Goal: Task Accomplishment & Management: Use online tool/utility

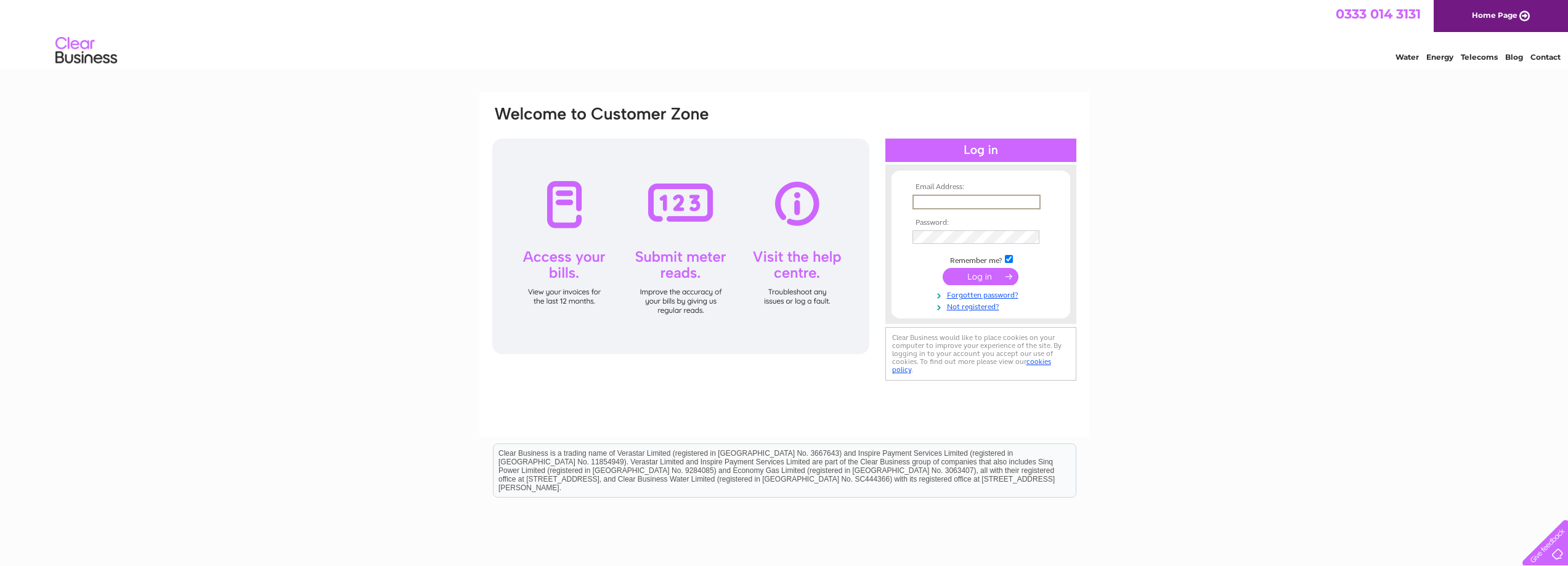
click at [934, 204] on input "text" at bounding box center [977, 202] width 128 height 15
type input "jjmcerlean@hotmail.com"
click at [943, 268] on input "submit" at bounding box center [981, 277] width 76 height 17
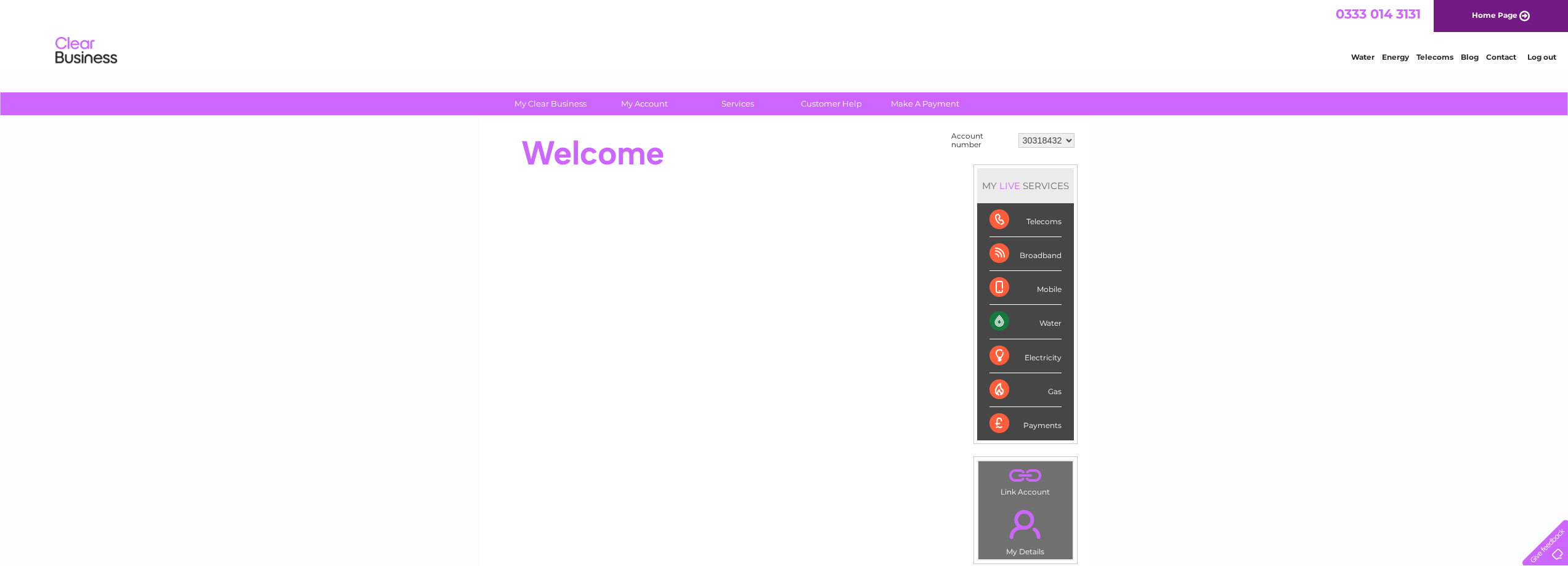
click at [998, 322] on div "Water" at bounding box center [1026, 322] width 72 height 34
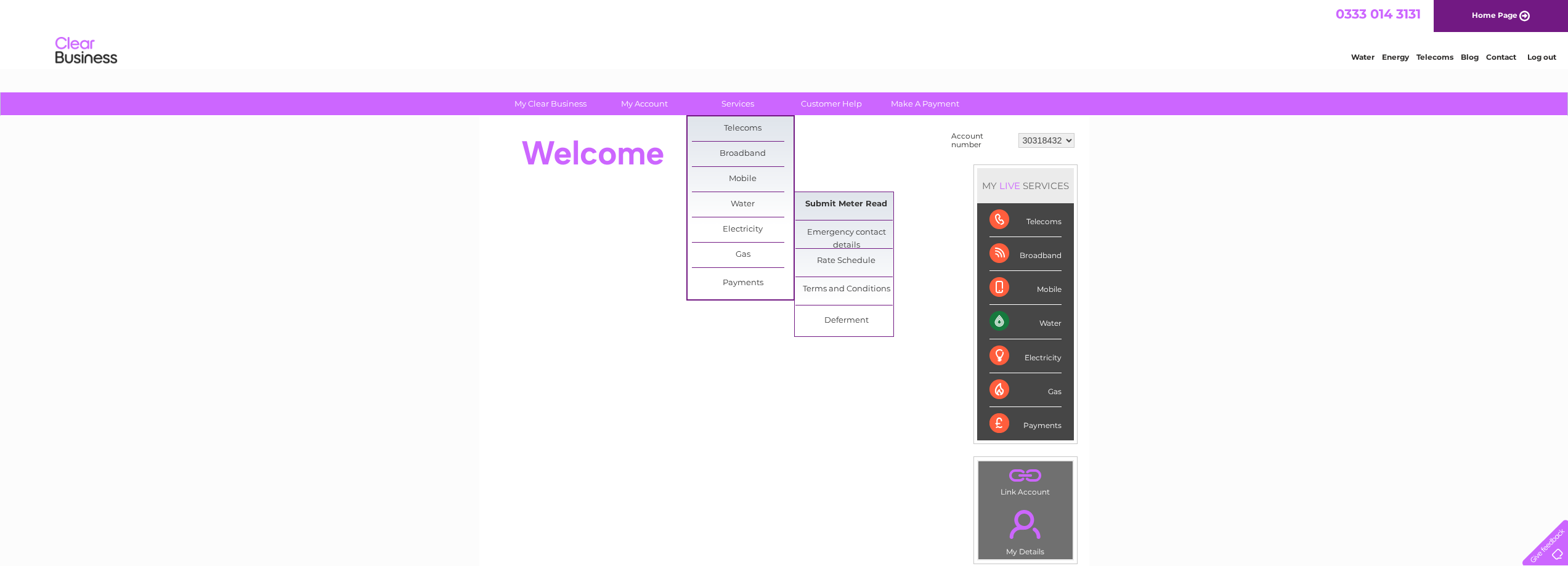
click at [833, 205] on link "Submit Meter Read" at bounding box center [846, 204] width 102 height 25
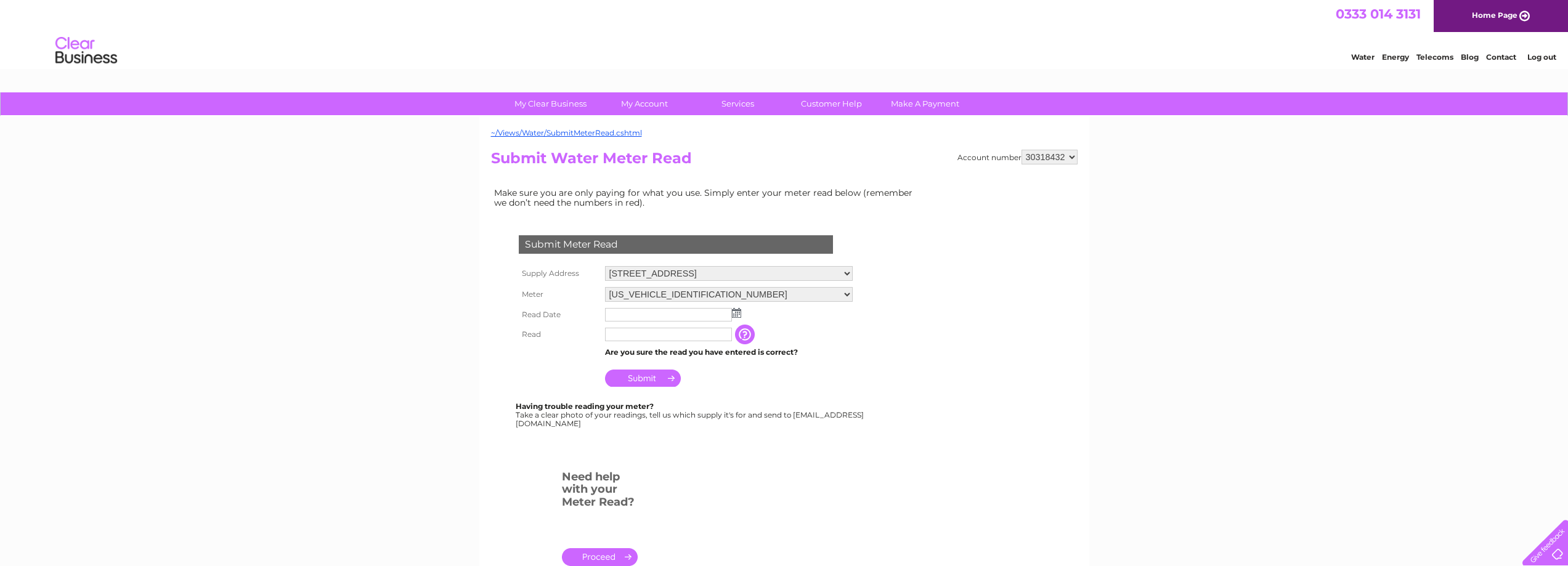
click at [690, 312] on input "text" at bounding box center [668, 315] width 127 height 14
click at [738, 313] on img at bounding box center [738, 313] width 9 height 10
click at [674, 421] on link "27" at bounding box center [675, 422] width 20 height 12
type input "2025/08/27"
click at [627, 330] on input "text" at bounding box center [669, 335] width 128 height 15
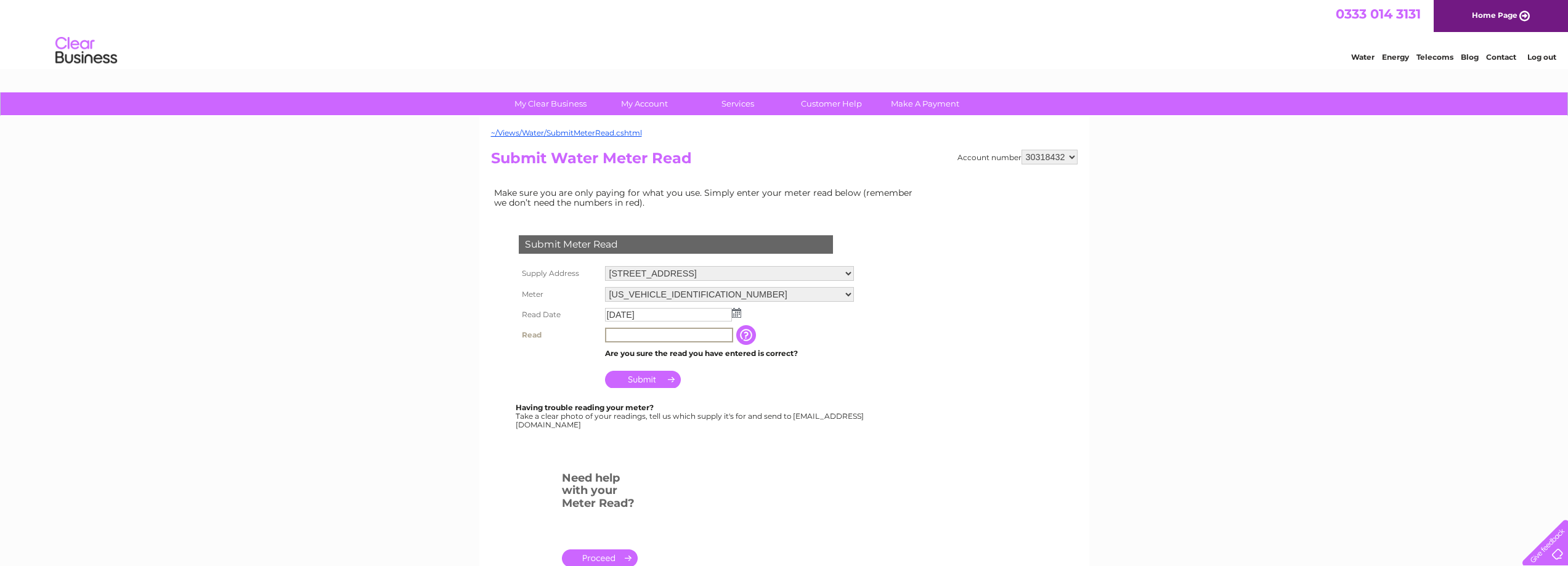
type input "00361"
click at [742, 335] on input "button" at bounding box center [745, 335] width 22 height 20
click at [645, 377] on input "Submit" at bounding box center [643, 379] width 76 height 17
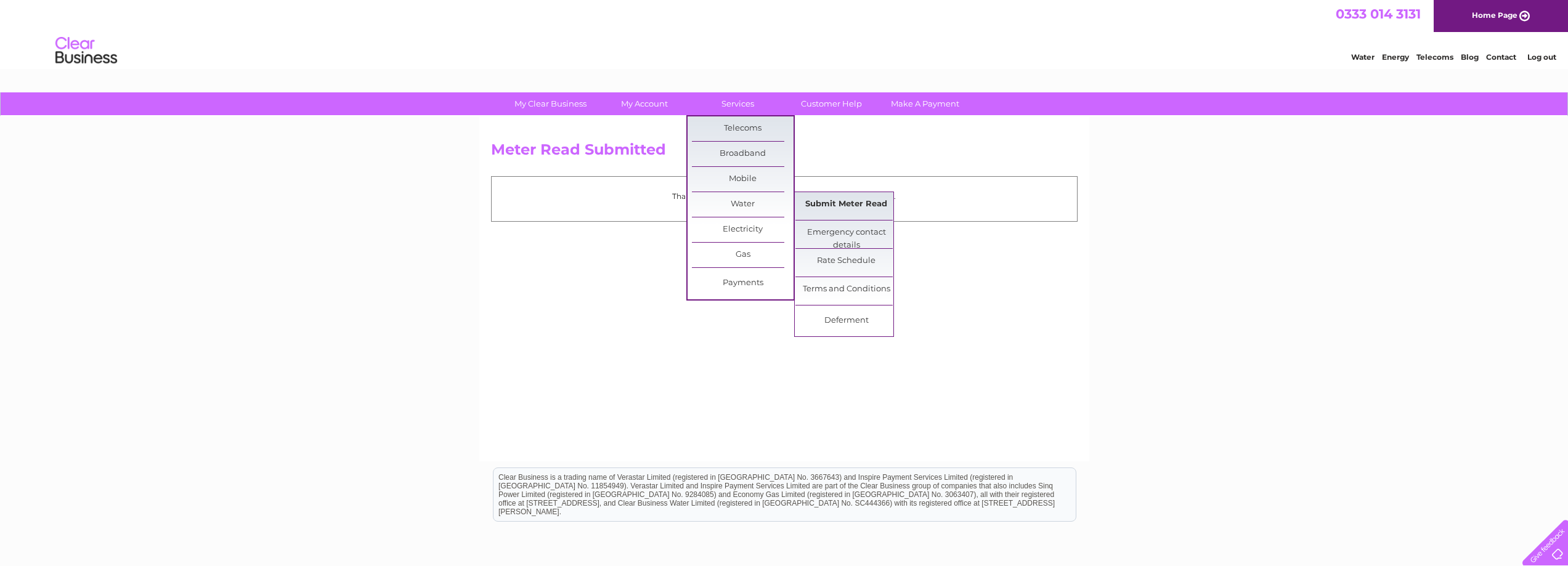
click at [812, 200] on link "Submit Meter Read" at bounding box center [846, 204] width 102 height 25
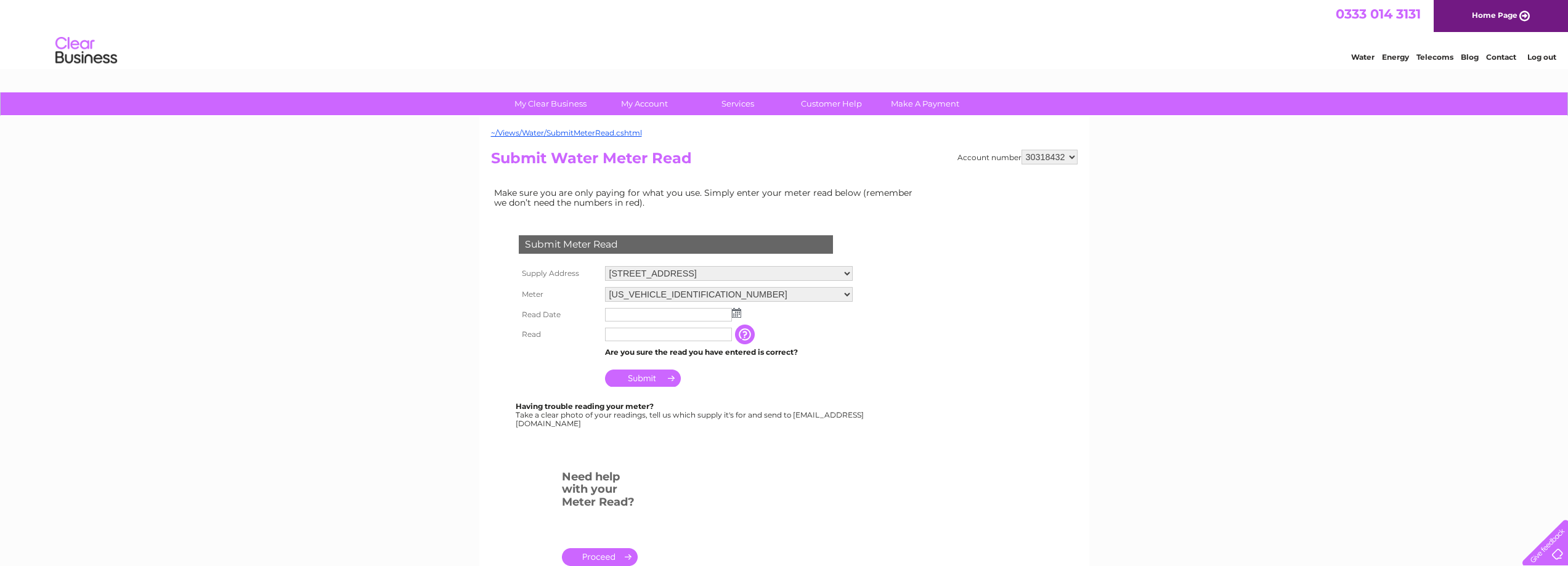
click at [572, 127] on div "~/Views/Water/SubmitMeterRead.cshtml Account number 30318432 Submit Water Meter…" at bounding box center [784, 365] width 610 height 497
click at [570, 135] on link "~/Views/Water/SubmitMeterRead.cshtml" at bounding box center [567, 133] width 151 height 9
click at [563, 132] on link "~/Views/Water/SubmitMeterRead.cshtml" at bounding box center [567, 133] width 151 height 9
click at [1545, 55] on link "Log out" at bounding box center [1542, 57] width 29 height 9
